Goal: Transaction & Acquisition: Purchase product/service

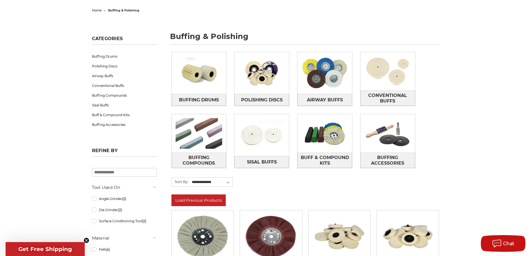
scroll to position [48, 0]
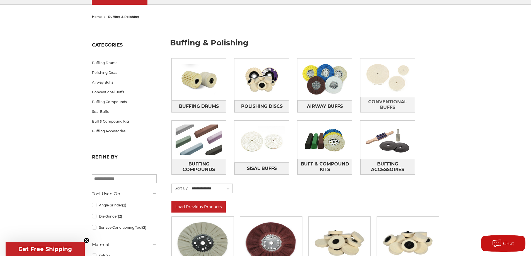
click at [391, 85] on img at bounding box center [387, 78] width 55 height 38
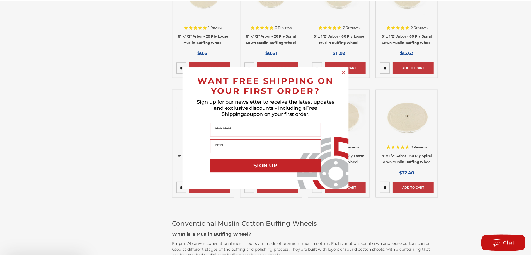
scroll to position [279, 0]
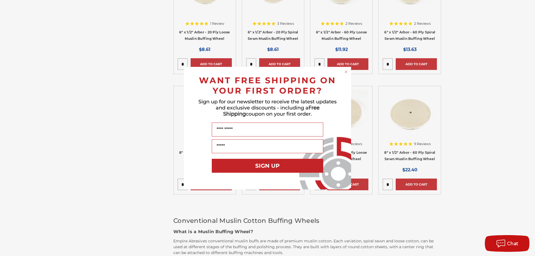
drag, startPoint x: 478, startPoint y: 162, endPoint x: 432, endPoint y: 137, distance: 52.3
click at [476, 161] on div "Close dialog WANT FREE SHIPPING ON YOUR FIRST ORDER? Sign up for our newsletter…" at bounding box center [267, 128] width 535 height 256
click at [345, 71] on icon "Close dialog" at bounding box center [346, 72] width 2 height 2
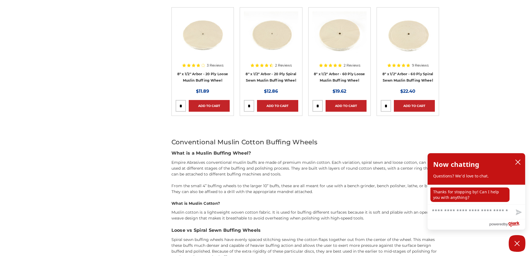
scroll to position [270, 0]
